Goal: Navigation & Orientation: Find specific page/section

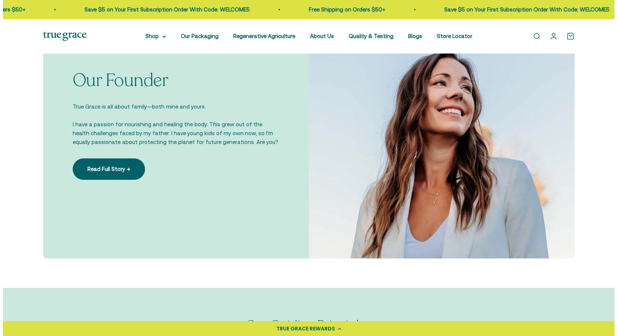
scroll to position [738, 0]
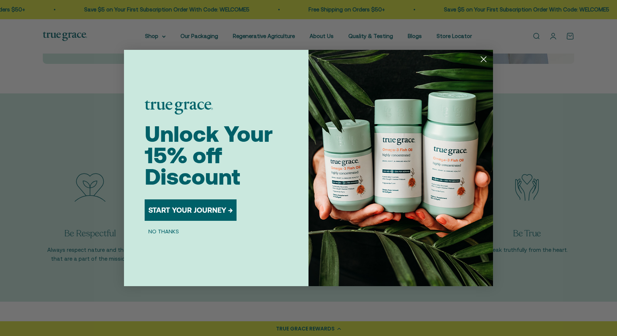
click at [483, 57] on circle "Close dialog" at bounding box center [484, 59] width 12 height 12
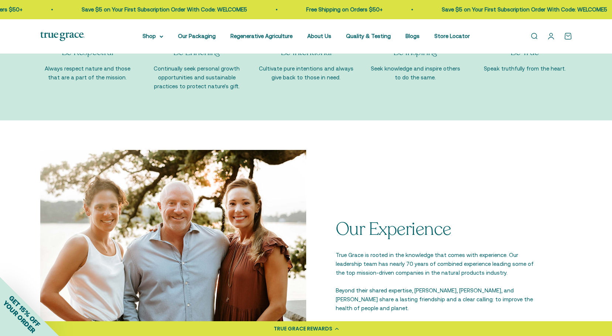
scroll to position [960, 0]
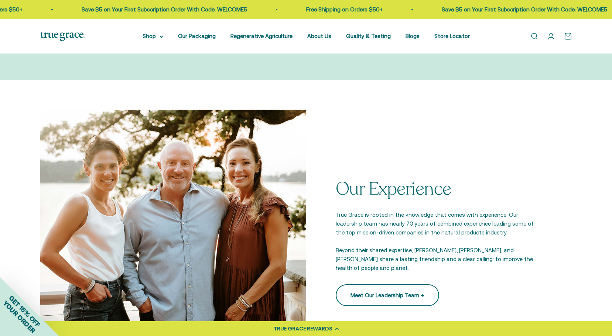
click at [398, 295] on link "Meet Our Leadership Team →" at bounding box center [387, 294] width 103 height 21
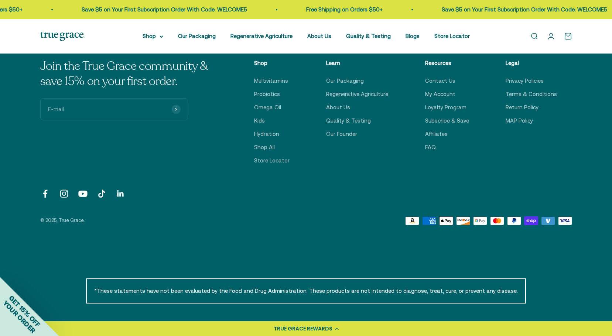
scroll to position [1514, 0]
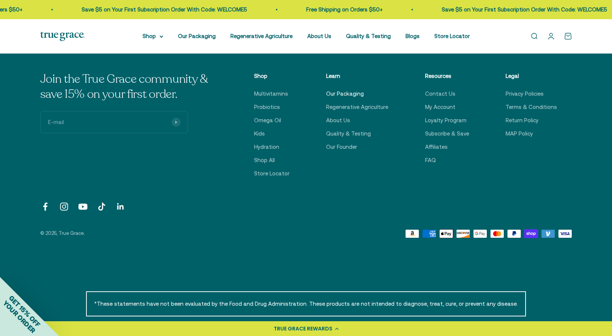
click at [354, 92] on link "Our Packaging" at bounding box center [345, 93] width 38 height 9
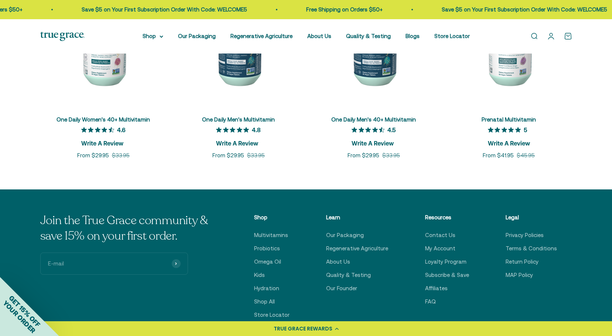
scroll to position [1957, 0]
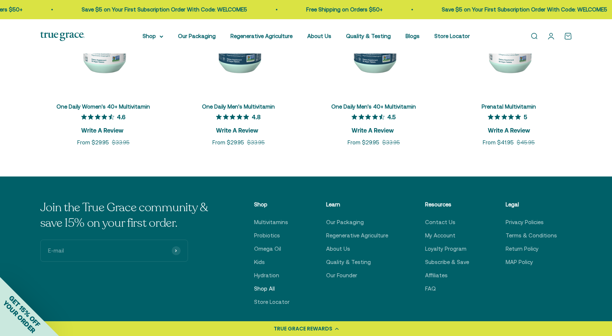
click at [272, 288] on link "Shop All" at bounding box center [264, 288] width 21 height 9
